Goal: Contribute content: Contribute content

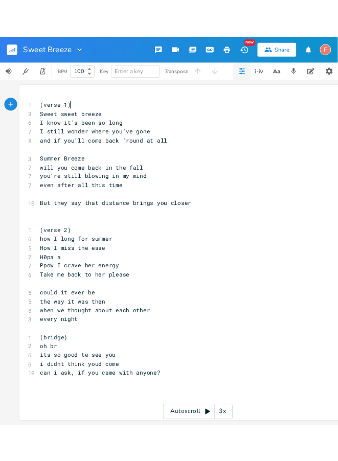
scroll to position [7, 0]
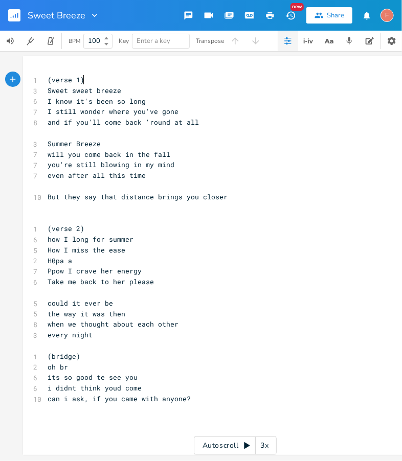
click at [195, 203] on pre "​" at bounding box center [230, 208] width 369 height 11
click at [178, 87] on pre "Sweet sweet breeze" at bounding box center [230, 90] width 369 height 11
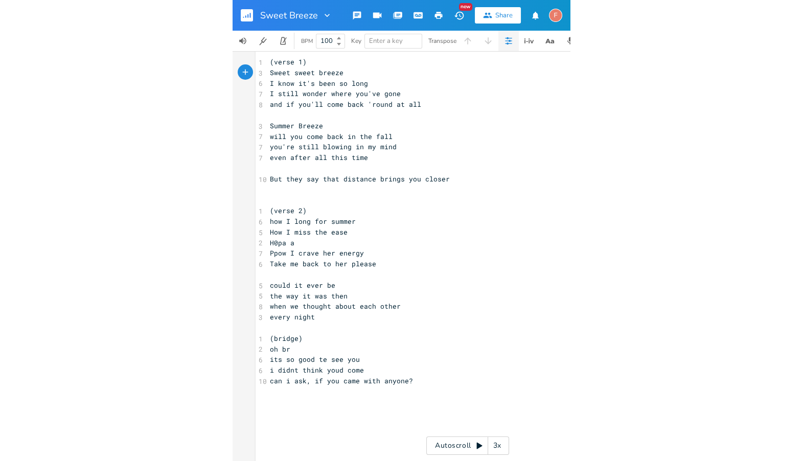
scroll to position [0, 0]
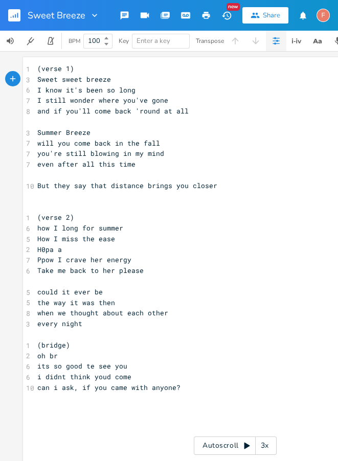
click at [226, 90] on pre "I know it's been so long" at bounding box center [235, 90] width 400 height 11
click at [240, 105] on pre "I still wonder where you've gone" at bounding box center [235, 100] width 400 height 11
click at [182, 90] on pre "I know it's been so long" at bounding box center [235, 90] width 400 height 11
click at [153, 80] on pre "Sweet sweet breeze" at bounding box center [235, 79] width 400 height 11
click at [211, 103] on pre "I still wonder where you've gone" at bounding box center [235, 100] width 400 height 11
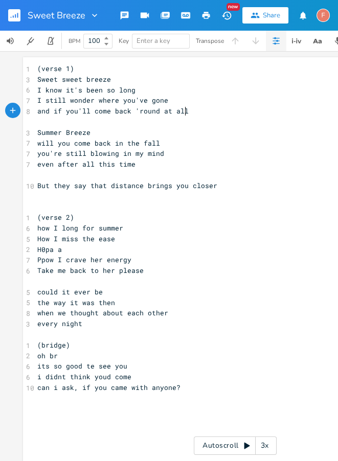
click at [234, 115] on pre "and if you'll come back 'round at all" at bounding box center [235, 111] width 400 height 11
click at [225, 126] on pre at bounding box center [235, 122] width 400 height 11
click at [239, 137] on pre "Summer Breeze" at bounding box center [235, 132] width 400 height 11
click at [82, 202] on pre "​" at bounding box center [235, 206] width 400 height 11
click at [103, 212] on pre "(verse 2)" at bounding box center [235, 217] width 400 height 11
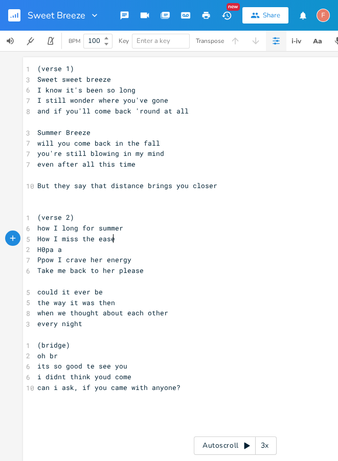
click at [188, 235] on pre "How I miss the ease" at bounding box center [235, 239] width 400 height 11
click at [193, 245] on pre "H0pa a" at bounding box center [235, 249] width 400 height 11
click at [237, 310] on pre "when we thought about each other" at bounding box center [235, 313] width 400 height 11
click at [254, 333] on pre "​" at bounding box center [235, 334] width 400 height 11
click at [230, 223] on pre "how I long for summer" at bounding box center [235, 228] width 400 height 11
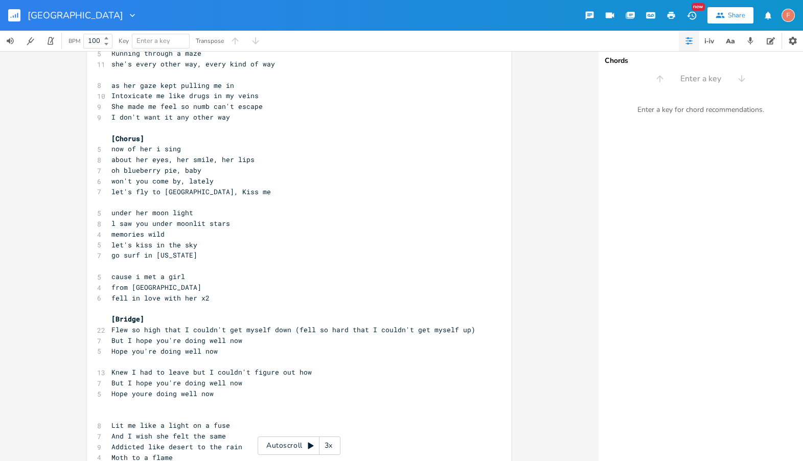
scroll to position [380, 0]
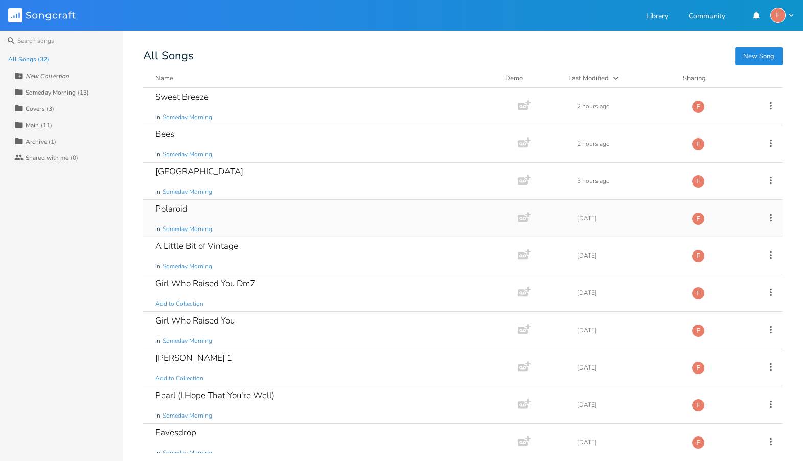
click at [332, 200] on div "Polaroid in Someday Morning" at bounding box center [328, 218] width 346 height 37
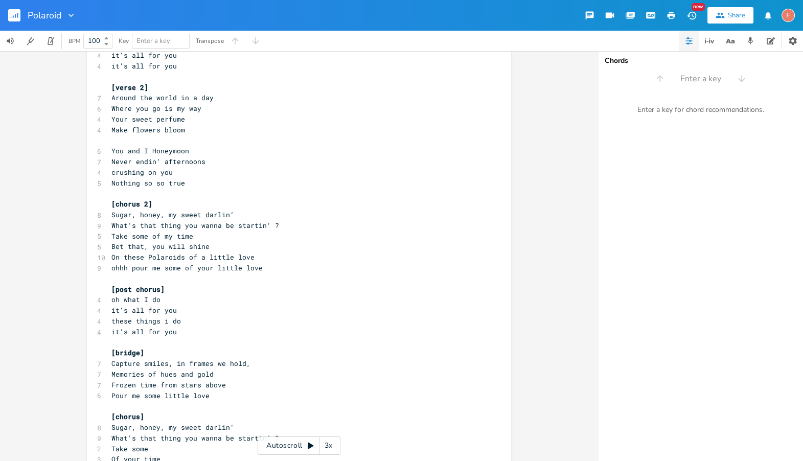
scroll to position [284, 0]
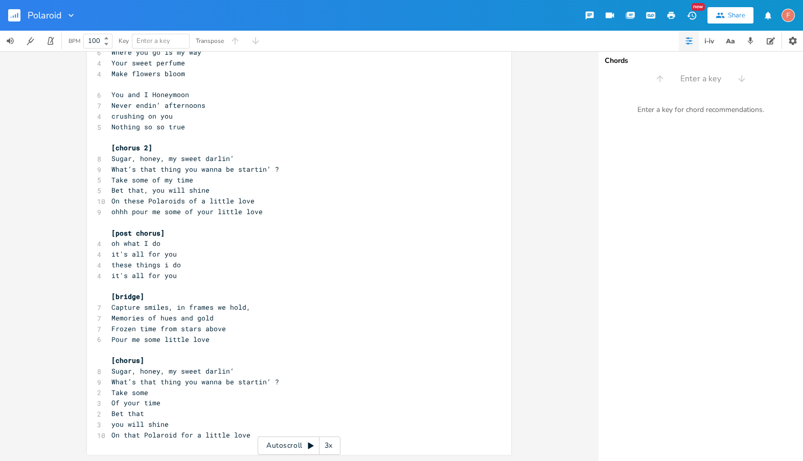
click at [13, 13] on rect "button" at bounding box center [14, 15] width 12 height 12
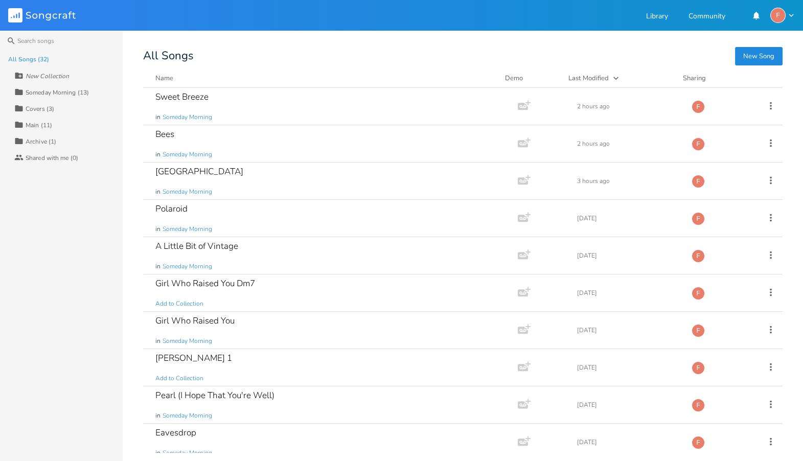
click at [64, 92] on div "Someday Morning (13)" at bounding box center [57, 92] width 63 height 6
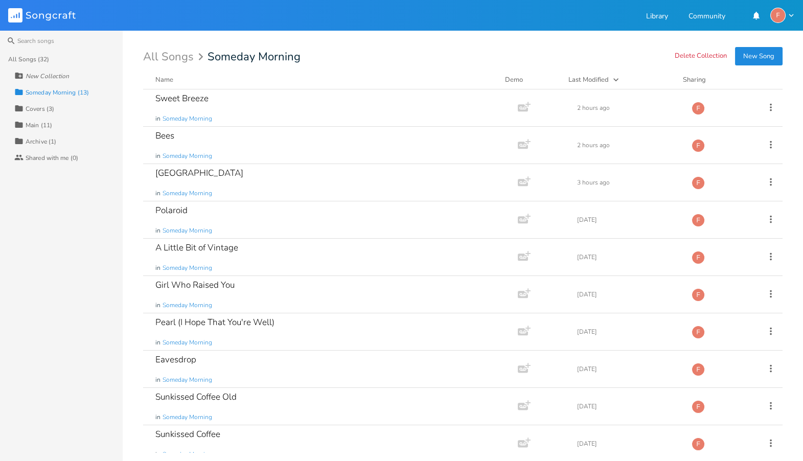
click at [27, 13] on icon at bounding box center [28, 15] width 5 height 7
click at [340, 220] on div "Polaroid in Someday Morning" at bounding box center [328, 219] width 346 height 37
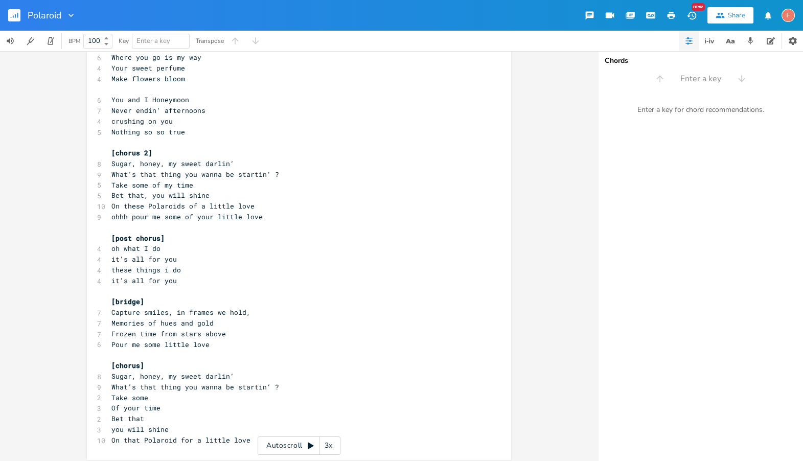
scroll to position [284, 0]
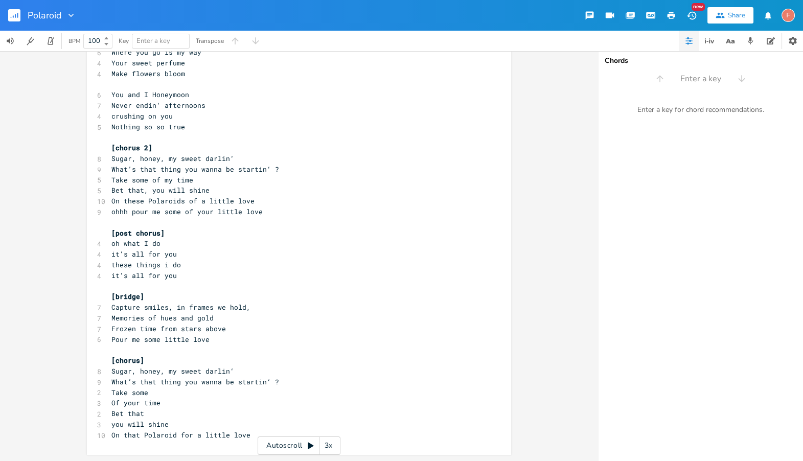
click at [335, 258] on pre "it's all for you" at bounding box center [293, 254] width 369 height 11
click at [305, 300] on pre "[bridge]" at bounding box center [293, 297] width 369 height 11
click at [261, 298] on pre "[bridge]" at bounding box center [293, 297] width 369 height 11
click at [188, 299] on pre "[bridge]" at bounding box center [293, 297] width 369 height 11
click at [14, 15] on rect "button" at bounding box center [14, 15] width 12 height 12
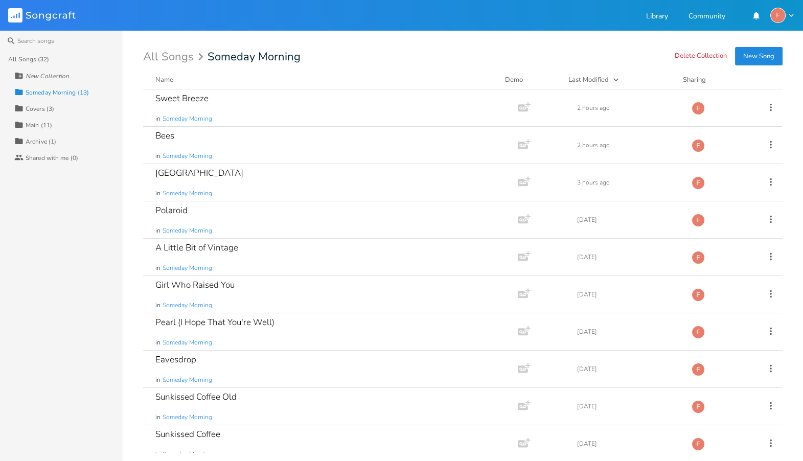
click at [760, 58] on button "New Song" at bounding box center [759, 56] width 48 height 18
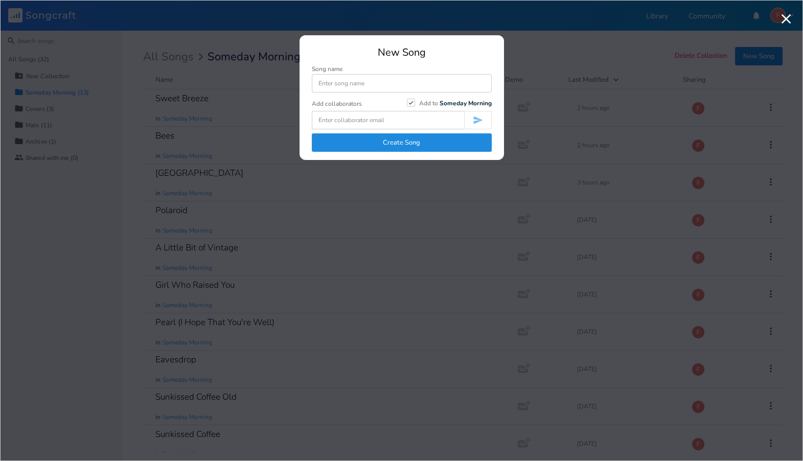
click at [382, 84] on input at bounding box center [402, 83] width 180 height 18
type input "[PERSON_NAME] (Working)"
click at [424, 139] on button "Create Song" at bounding box center [402, 142] width 180 height 18
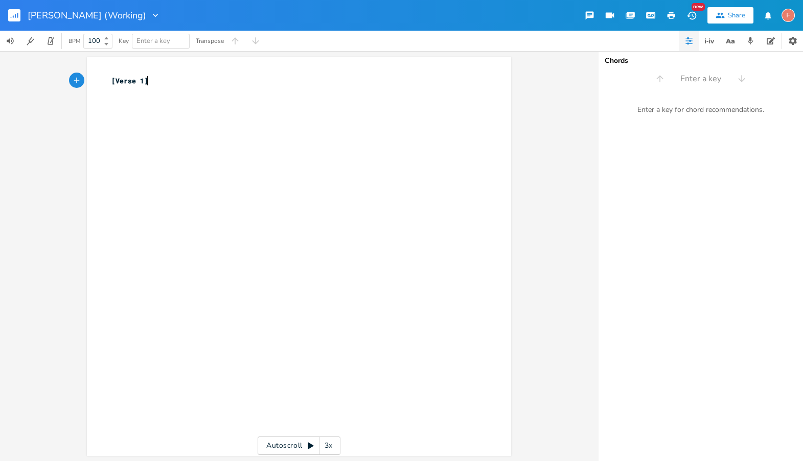
type textarea "[Verse 1]"
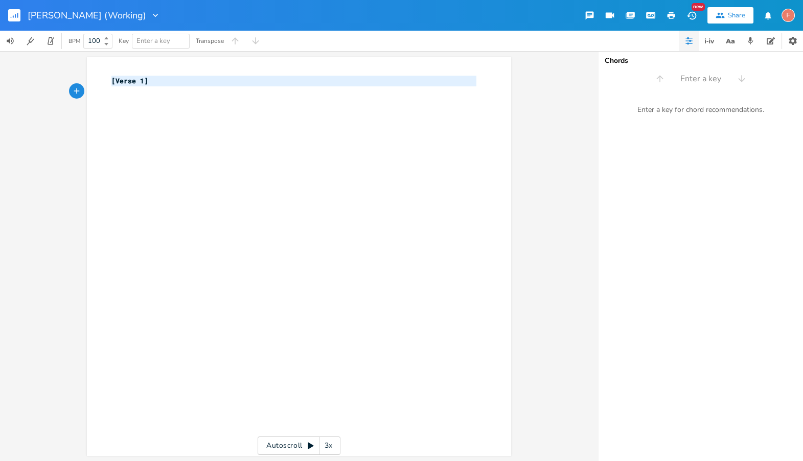
paste textarea
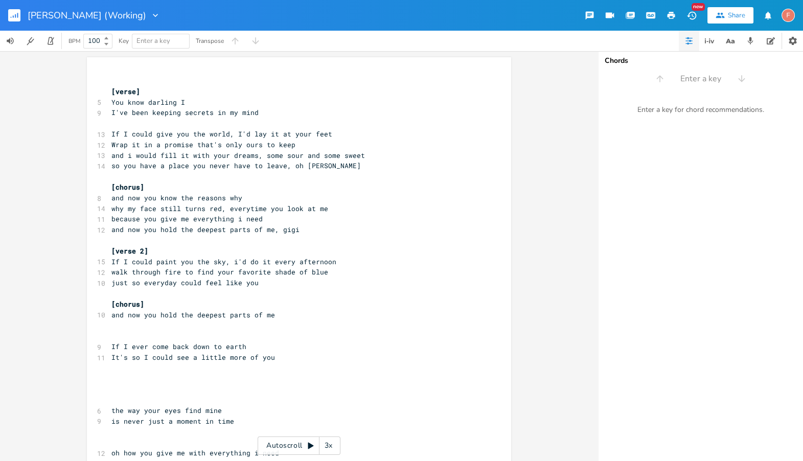
click at [298, 143] on pre "Wrap it in a promise that's only ours to keep" at bounding box center [293, 145] width 369 height 11
click at [331, 124] on pre "​" at bounding box center [293, 123] width 369 height 11
type textarea "If I could paint you the sky, i'd do it every afternoon"
drag, startPoint x: 357, startPoint y: 262, endPoint x: 99, endPoint y: 260, distance: 258.3
click at [109, 260] on div "15 If I could paint you the sky, i'd do it every afternoon" at bounding box center [293, 262] width 369 height 11
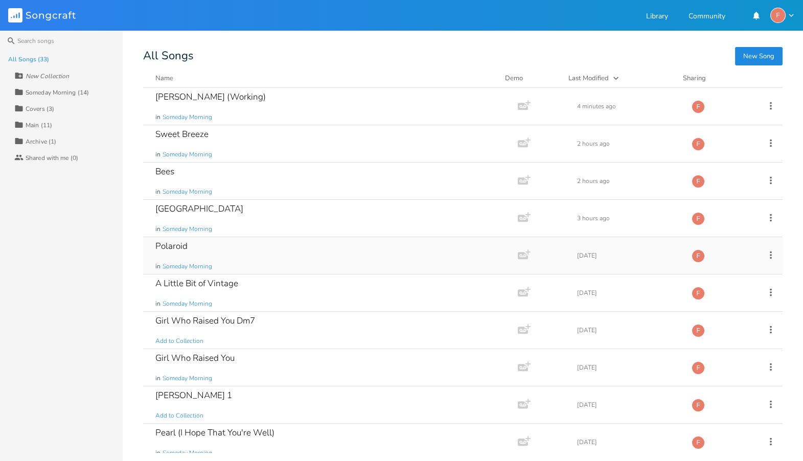
click at [242, 258] on div "Polaroid in Someday Morning" at bounding box center [328, 255] width 346 height 37
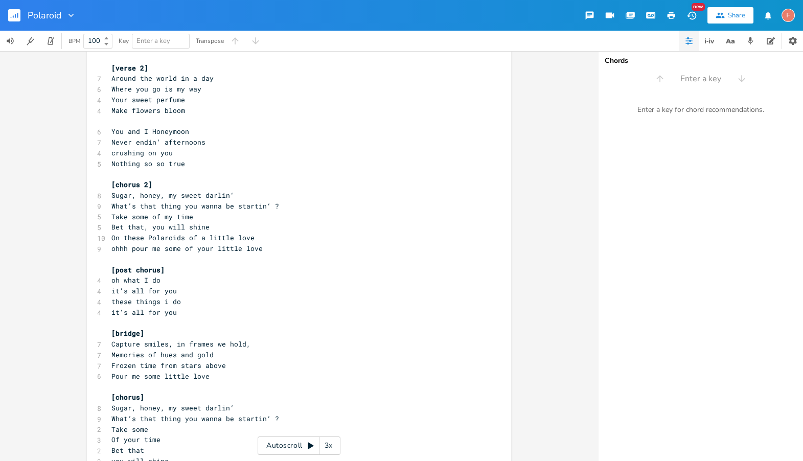
scroll to position [284, 0]
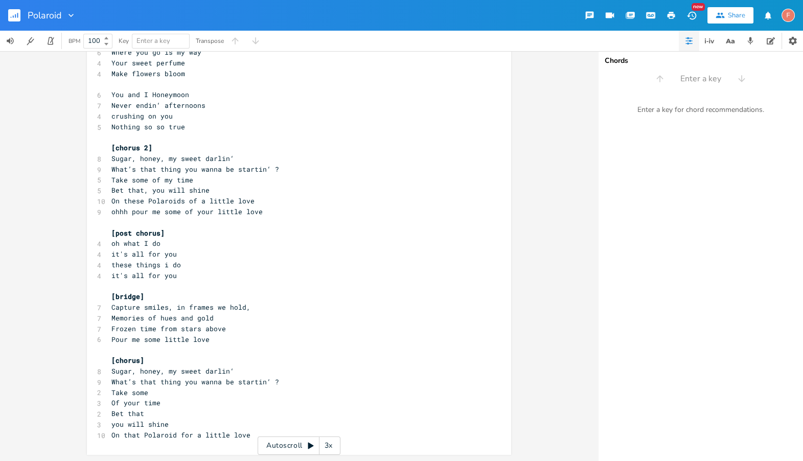
click at [252, 292] on pre "[bridge]" at bounding box center [293, 297] width 369 height 11
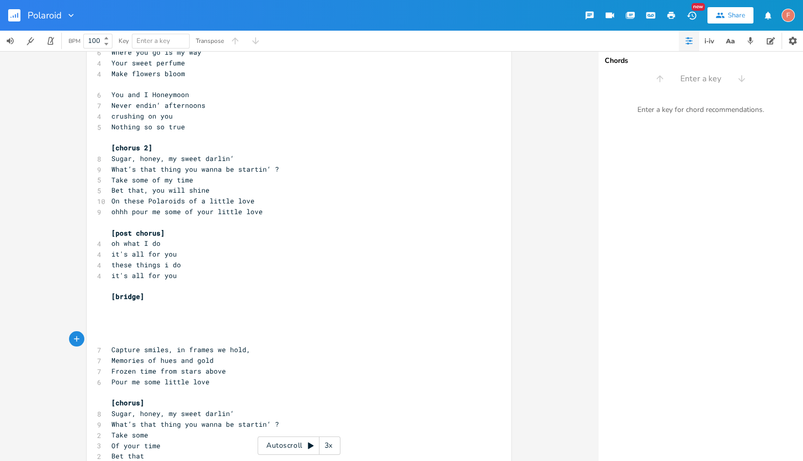
click at [202, 308] on pre "​" at bounding box center [293, 307] width 369 height 11
paste textarea "could"
click at [138, 309] on span "If I could paint you the sky, i'd do it every afternoon" at bounding box center [223, 307] width 225 height 9
type textarea "could"
click at [138, 309] on span "If I could paint you the sky, i'd do it every afternoon" at bounding box center [223, 307] width 225 height 9
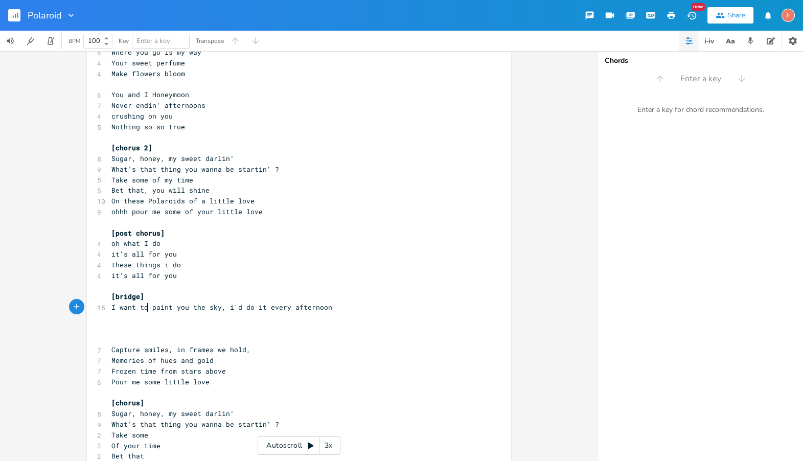
type textarea "want to"
click at [195, 303] on span "I want to paint you the sky, i'd do it every afternoon" at bounding box center [221, 307] width 221 height 9
click at [178, 308] on span "I want to paint you the sky, i'd do it every afternoon" at bounding box center [221, 307] width 221 height 9
type textarea "you"
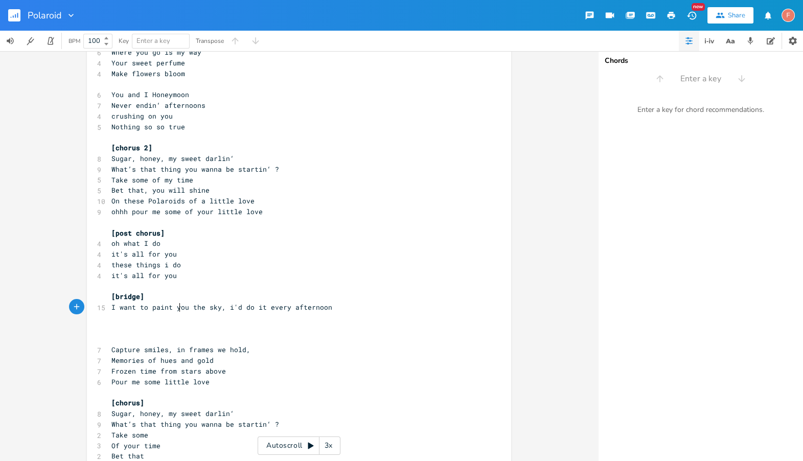
click at [178, 308] on span "I want to paint you the sky, i'd do it every afternoon" at bounding box center [221, 307] width 221 height 9
type textarea "fr y"
type textarea "or you"
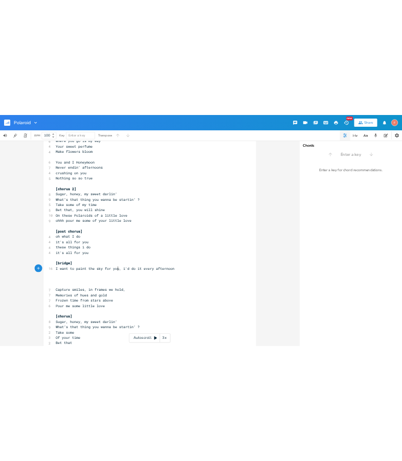
scroll to position [0, 18]
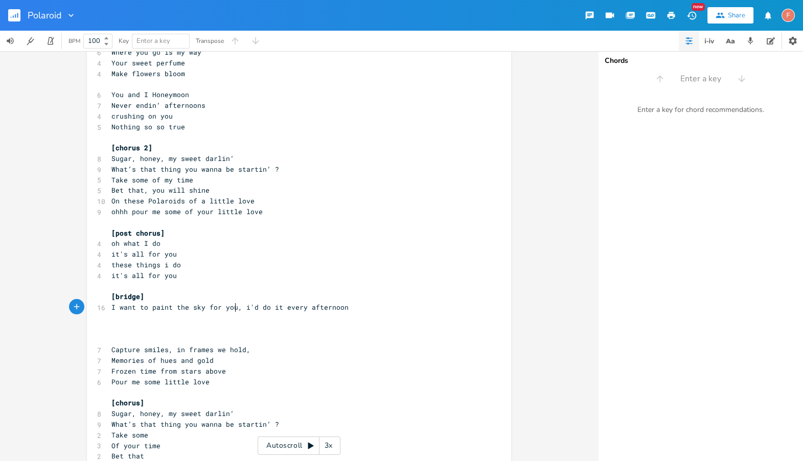
click at [354, 314] on pre "​" at bounding box center [293, 318] width 369 height 11
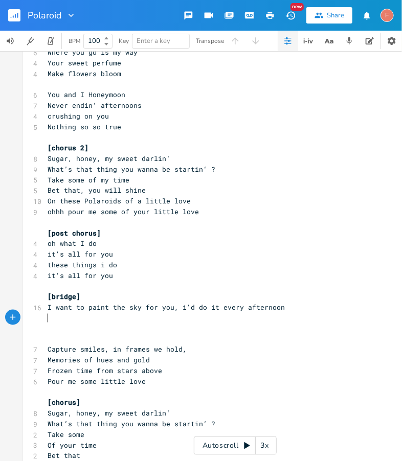
click at [279, 321] on pre "​" at bounding box center [230, 318] width 369 height 11
type textarea "u"
type textarea "id"
type textarea "'d walk through fire just to fid"
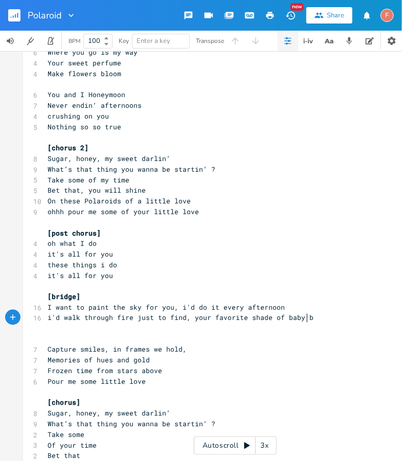
type textarea "nd, your favorite shade of baby blue"
click at [60, 305] on span "I want to paint the sky for you, i'd do it every afternoon" at bounding box center [166, 307] width 237 height 9
type textarea "want"
click at [60, 305] on span "I want to paint the sky for you, i'd do it every afternoon" at bounding box center [166, 307] width 237 height 9
type textarea "f u"
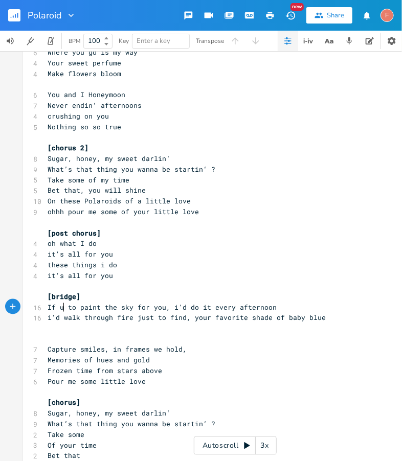
type textarea "i"
type textarea "want"
